Goal: Task Accomplishment & Management: Use online tool/utility

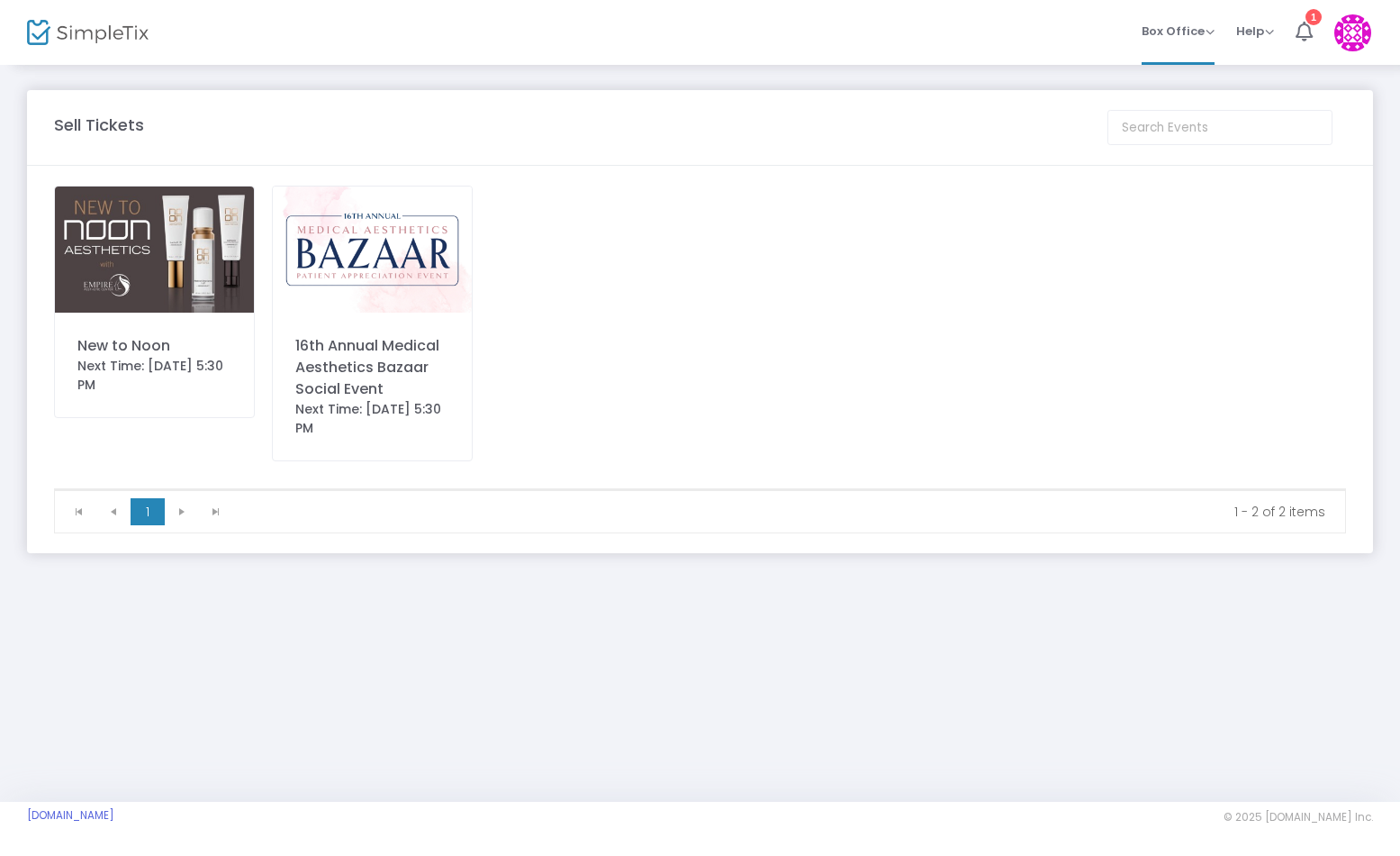
click at [151, 393] on div "Next Time: [DATE] 5:30 PM" at bounding box center [154, 376] width 154 height 38
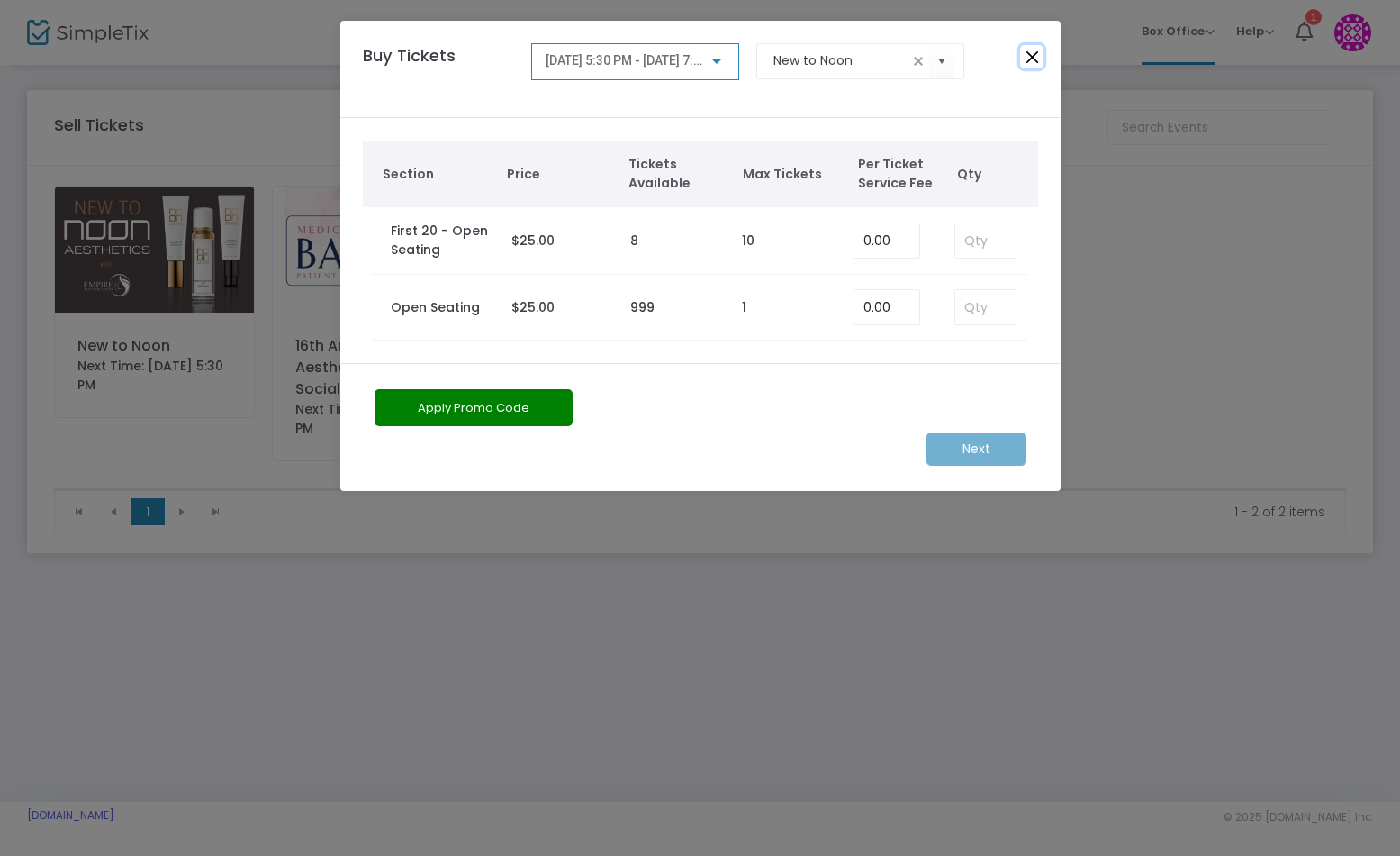
click at [1026, 60] on button "Close" at bounding box center [1032, 57] width 24 height 24
